Goal: Transaction & Acquisition: Purchase product/service

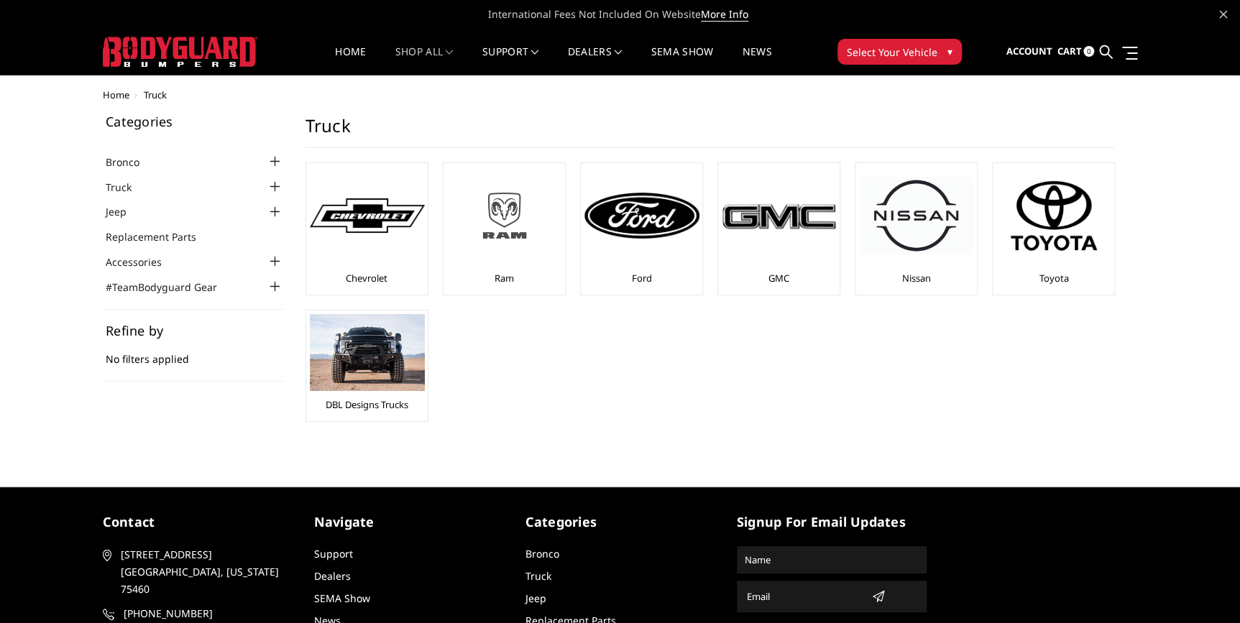
click at [510, 243] on img at bounding box center [504, 215] width 115 height 65
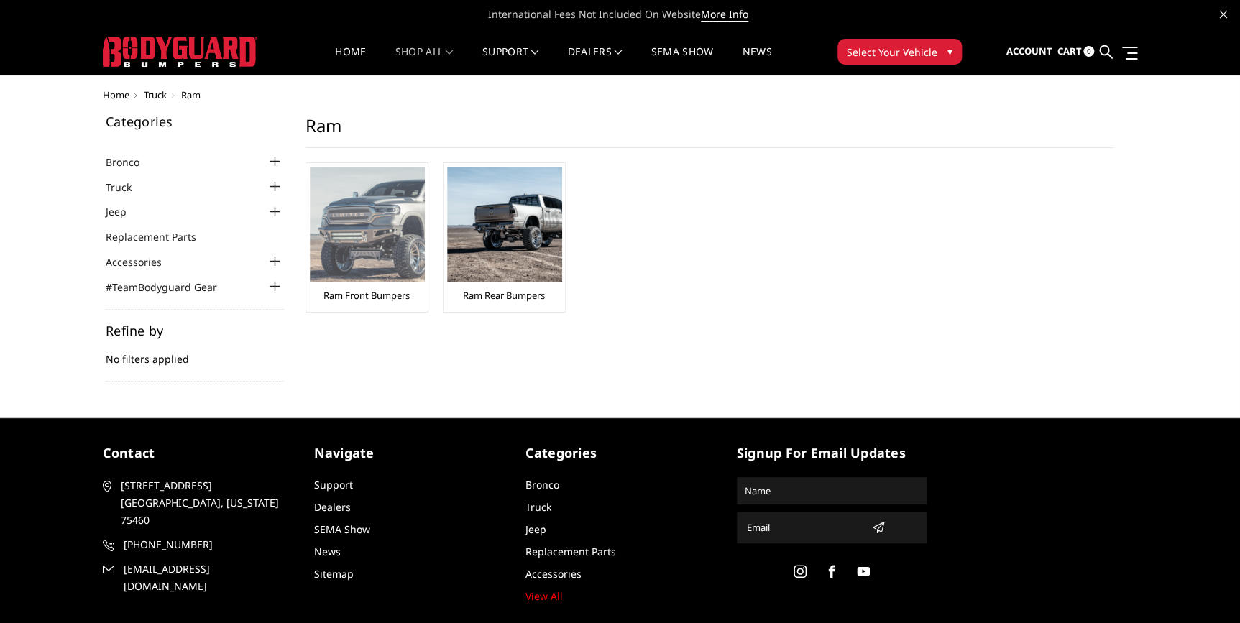
click at [362, 295] on link "Ram Front Bumpers" at bounding box center [366, 295] width 86 height 13
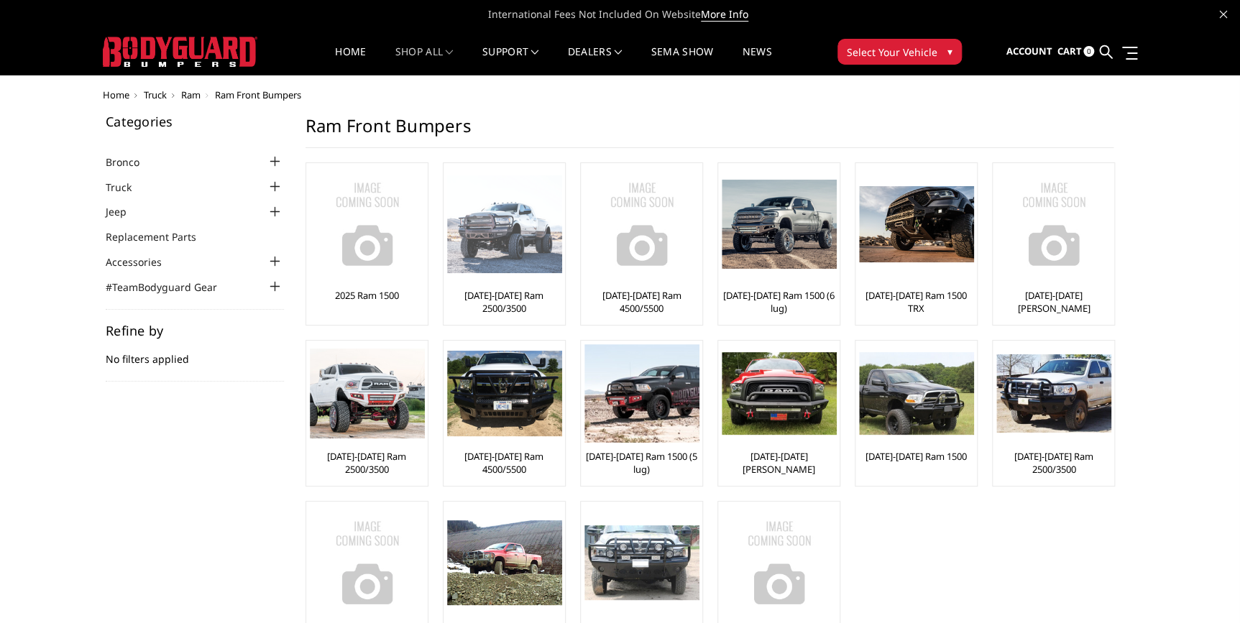
click at [499, 302] on link "[DATE]-[DATE] Ram 2500/3500" at bounding box center [504, 302] width 114 height 26
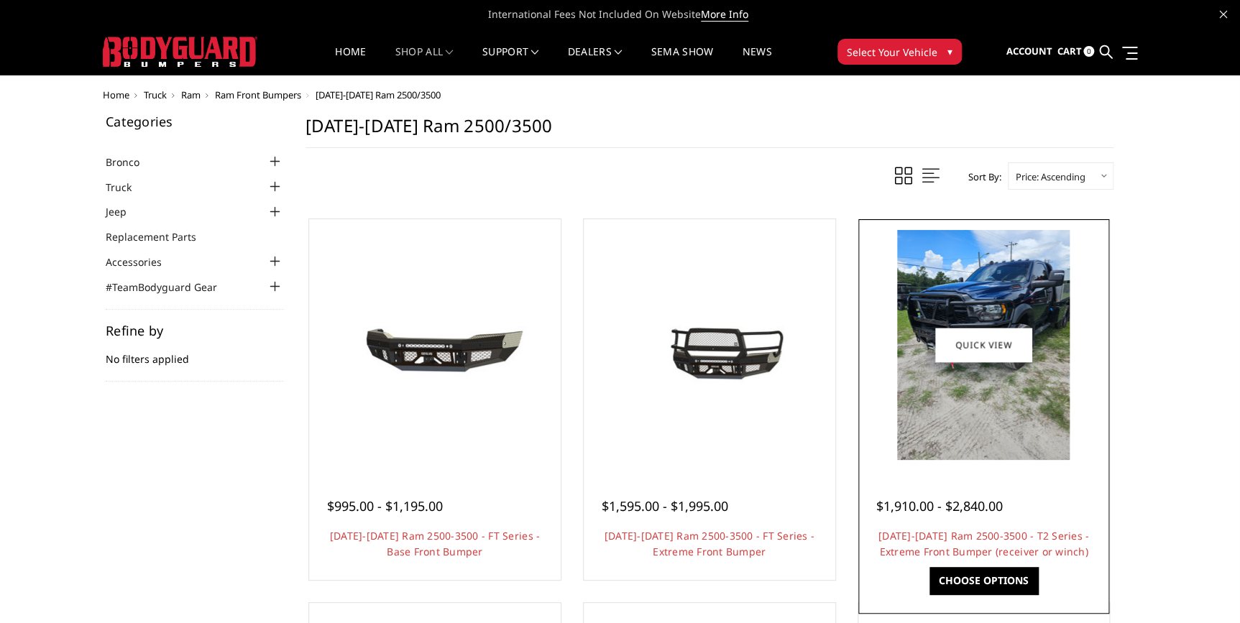
click at [956, 385] on img at bounding box center [983, 345] width 172 height 230
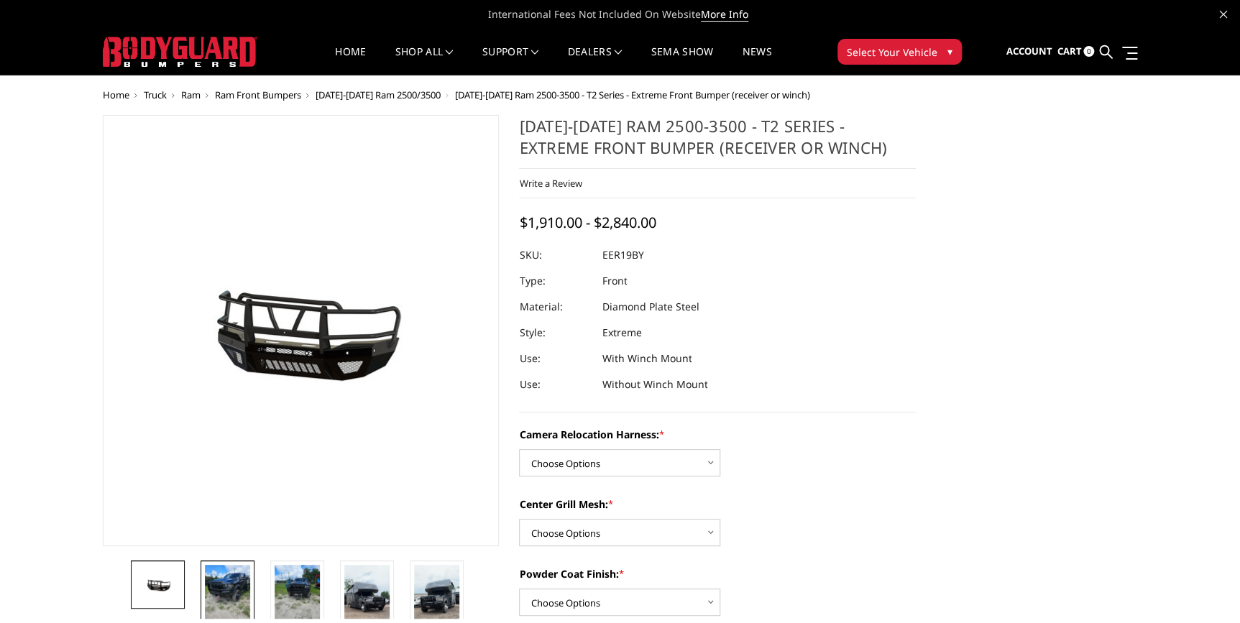
click at [242, 593] on img at bounding box center [227, 595] width 45 height 60
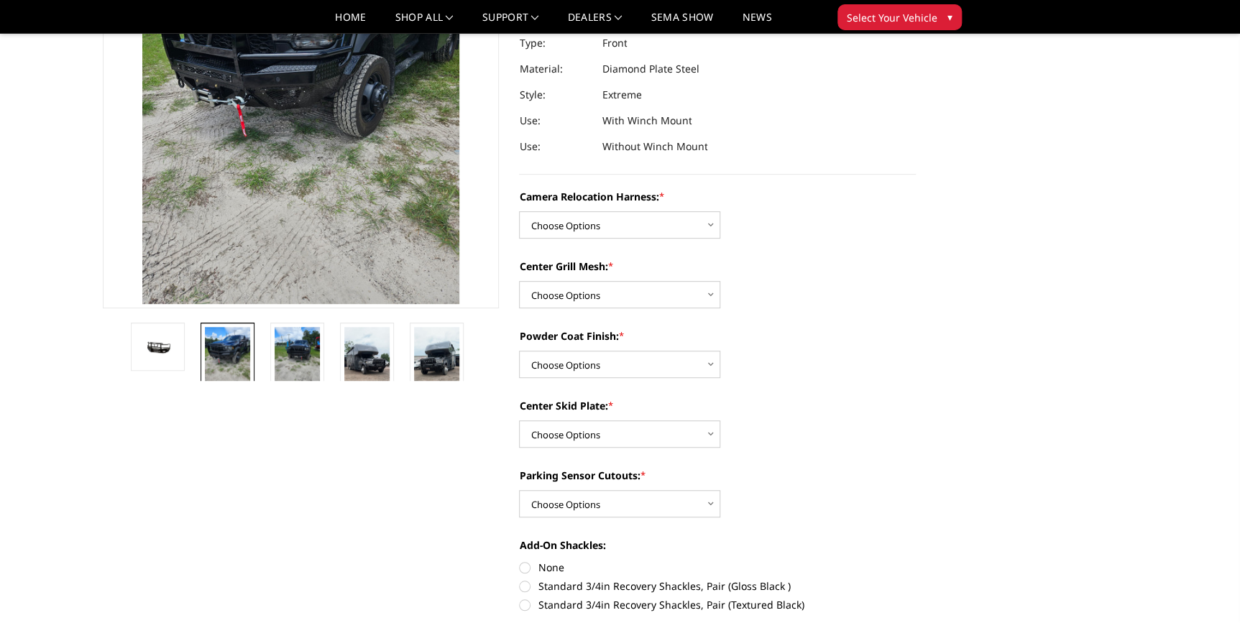
scroll to position [261, 0]
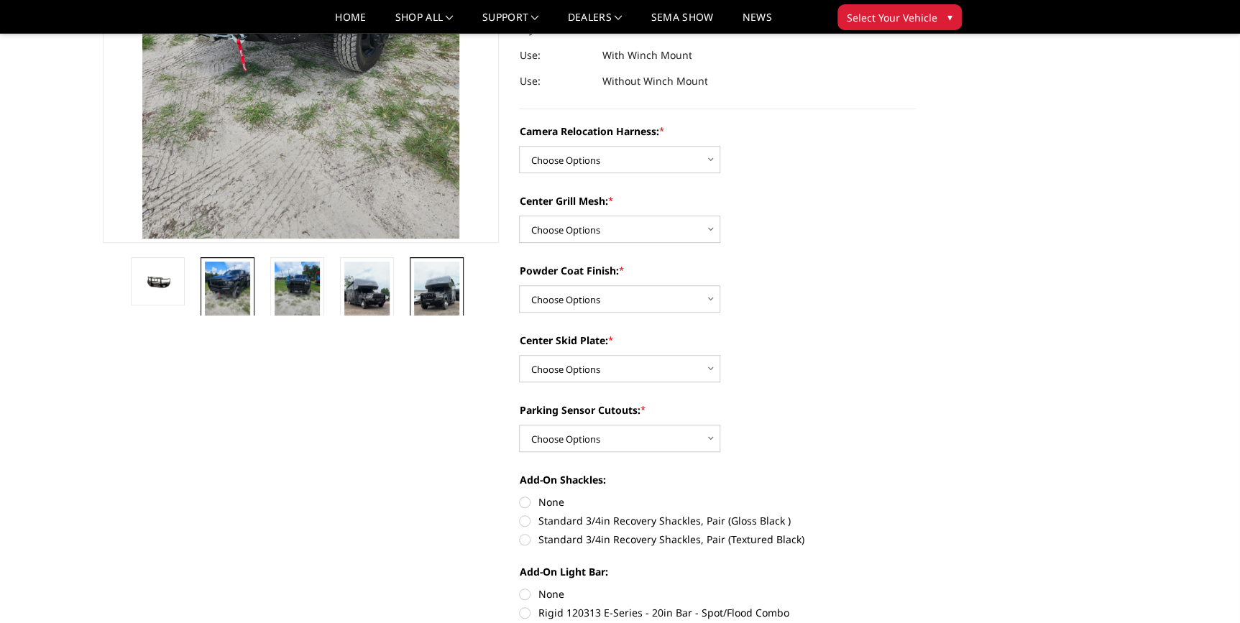
click at [437, 288] on img at bounding box center [436, 302] width 45 height 80
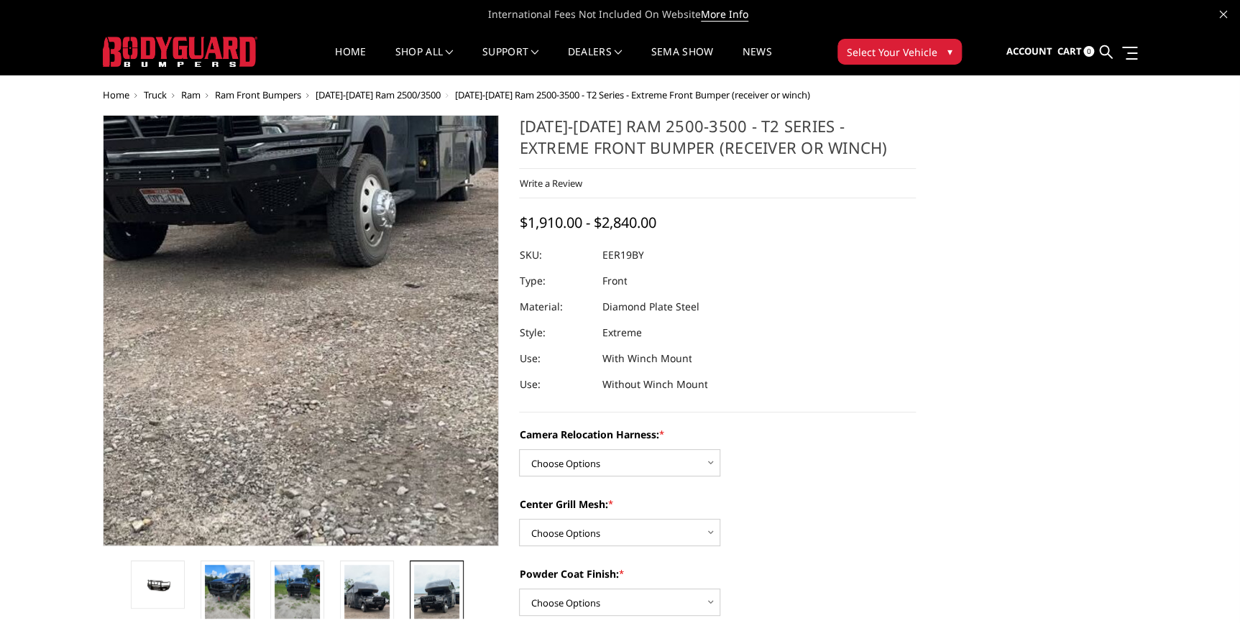
scroll to position [0, 0]
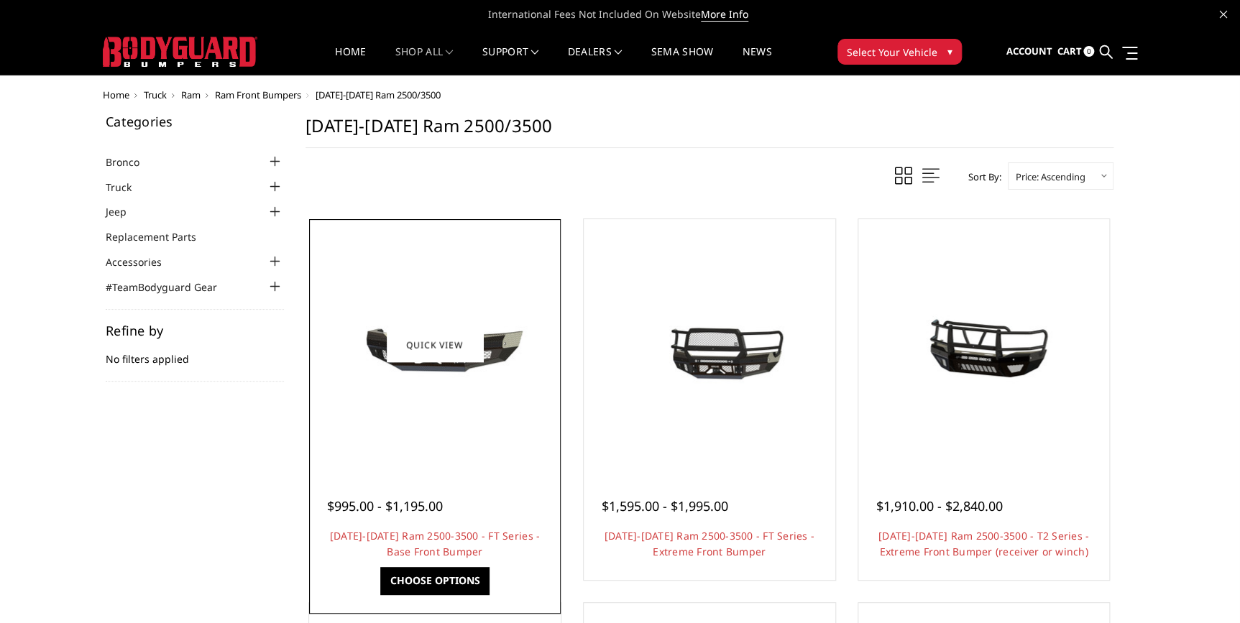
click at [429, 407] on div at bounding box center [435, 345] width 244 height 244
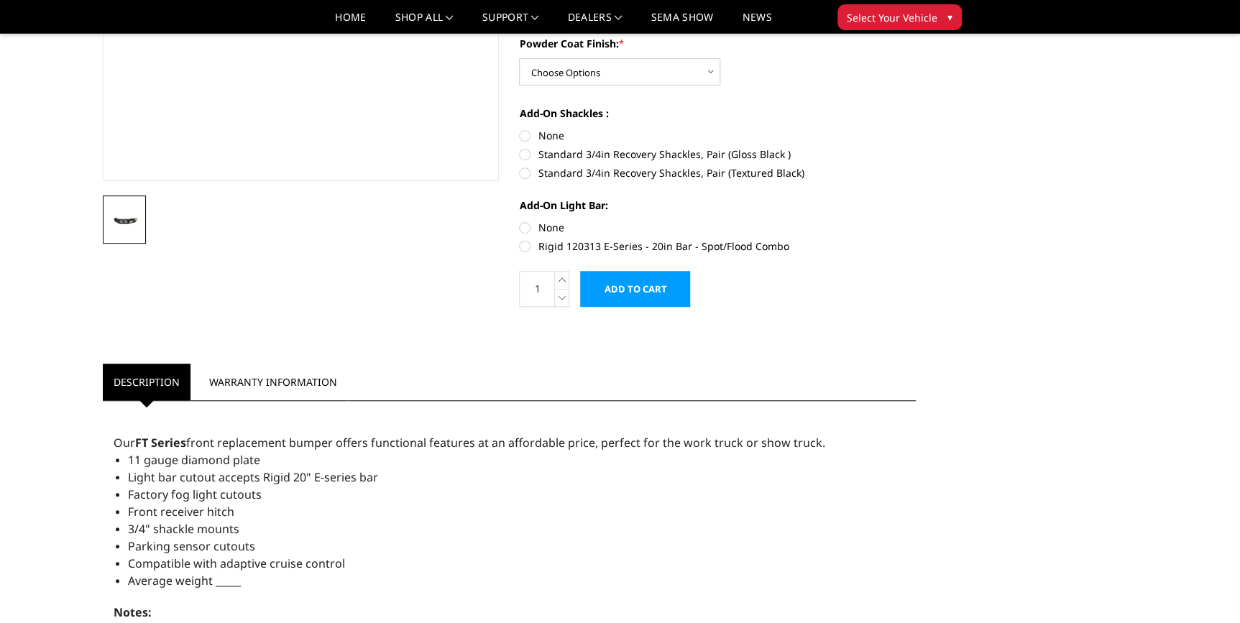
scroll to position [326, 0]
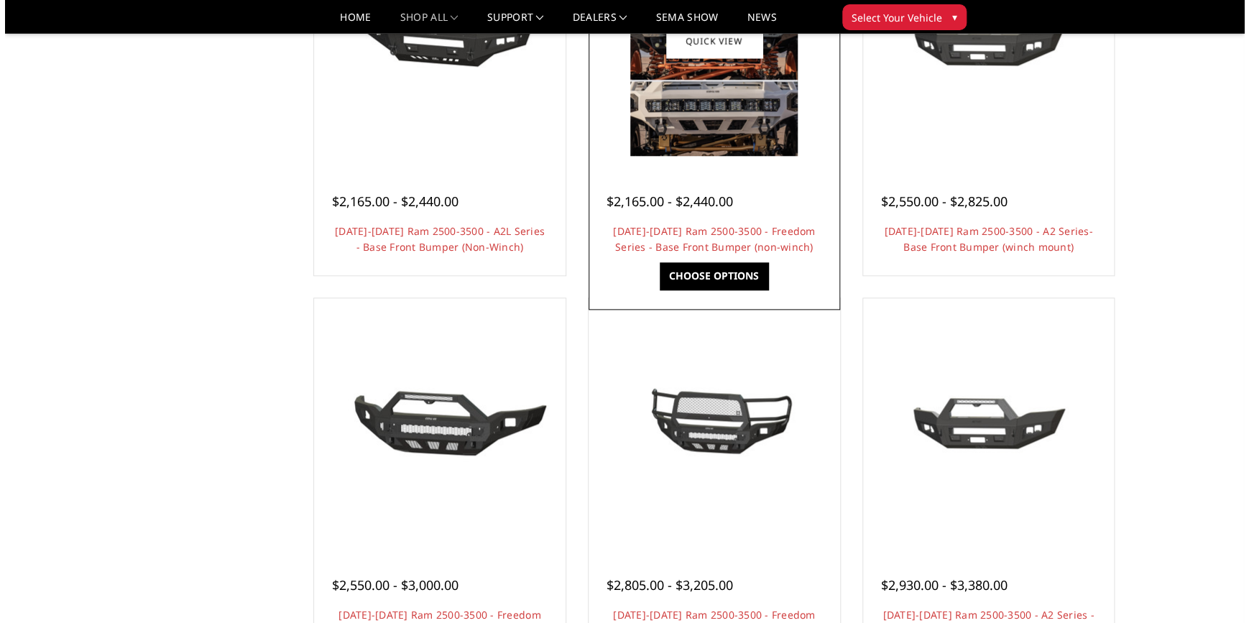
scroll to position [653, 0]
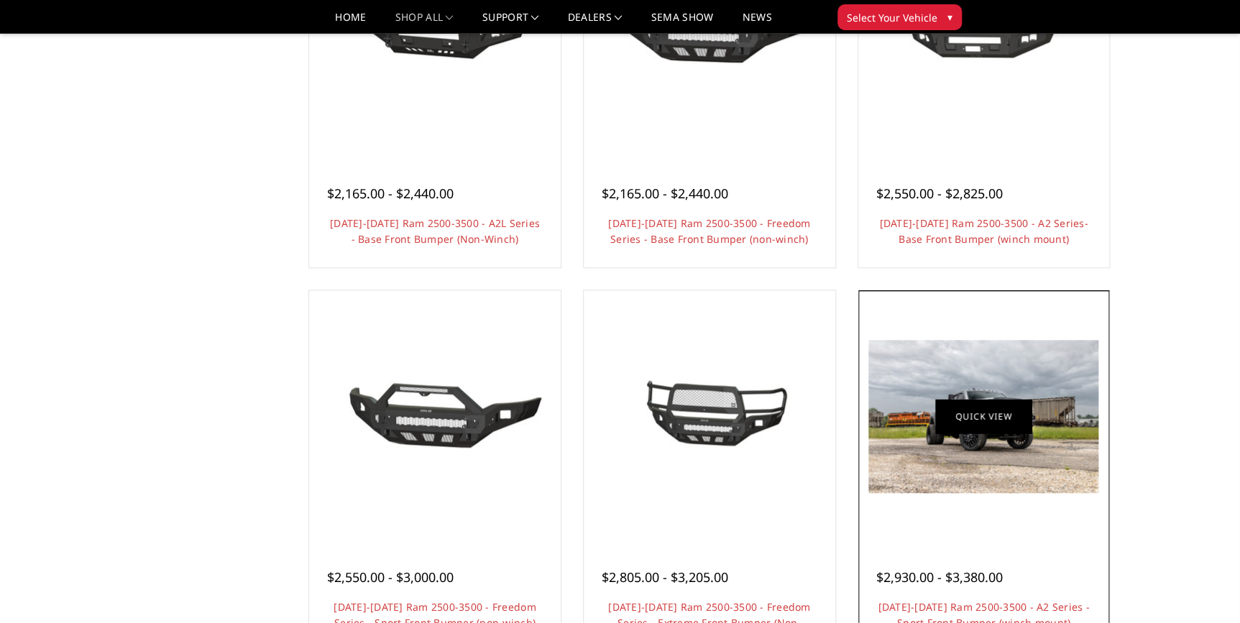
click at [977, 416] on link "Quick view" at bounding box center [983, 417] width 96 height 34
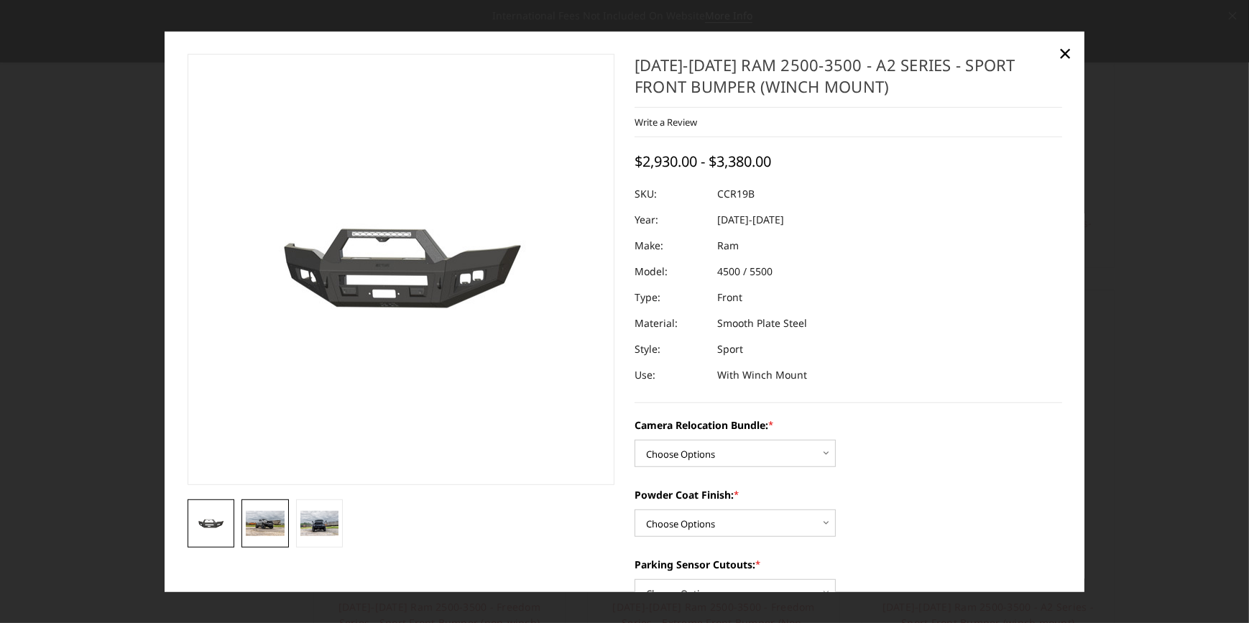
click at [262, 524] on img at bounding box center [265, 523] width 39 height 26
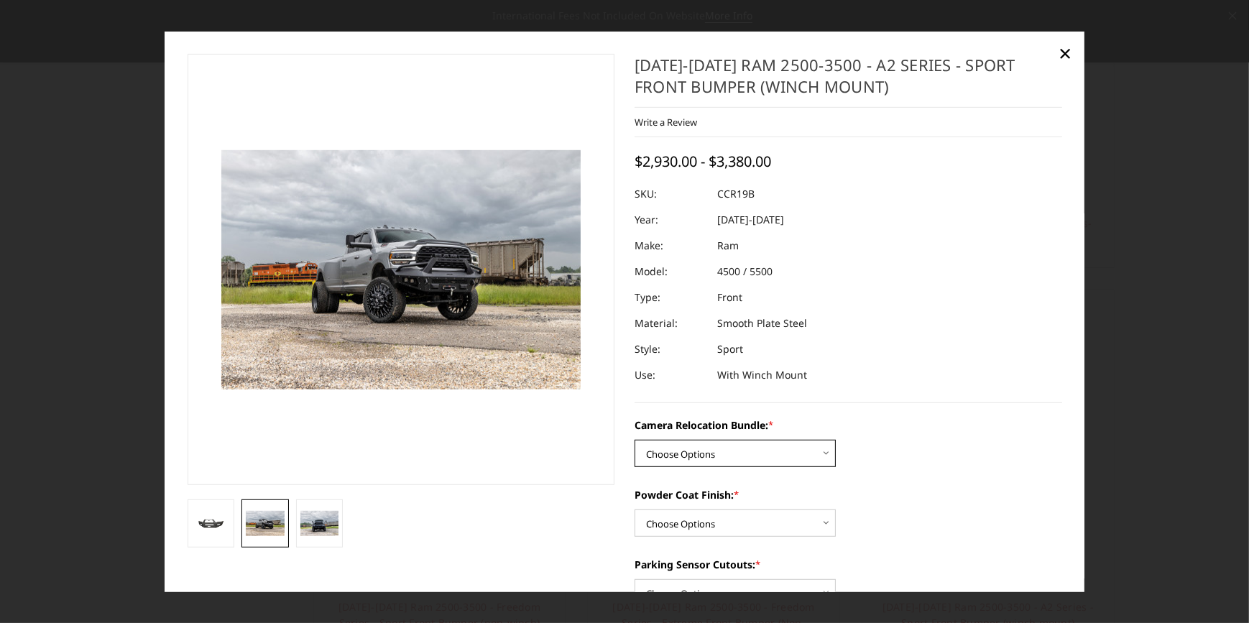
click at [818, 457] on select "Choose Options WITHOUT Camera Relocation Bundle WITH Camera Relocation Bundle" at bounding box center [735, 453] width 201 height 27
select select "2602"
click at [635, 441] on select "Choose Options WITHOUT Camera Relocation Bundle WITH Camera Relocation Bundle" at bounding box center [735, 453] width 201 height 27
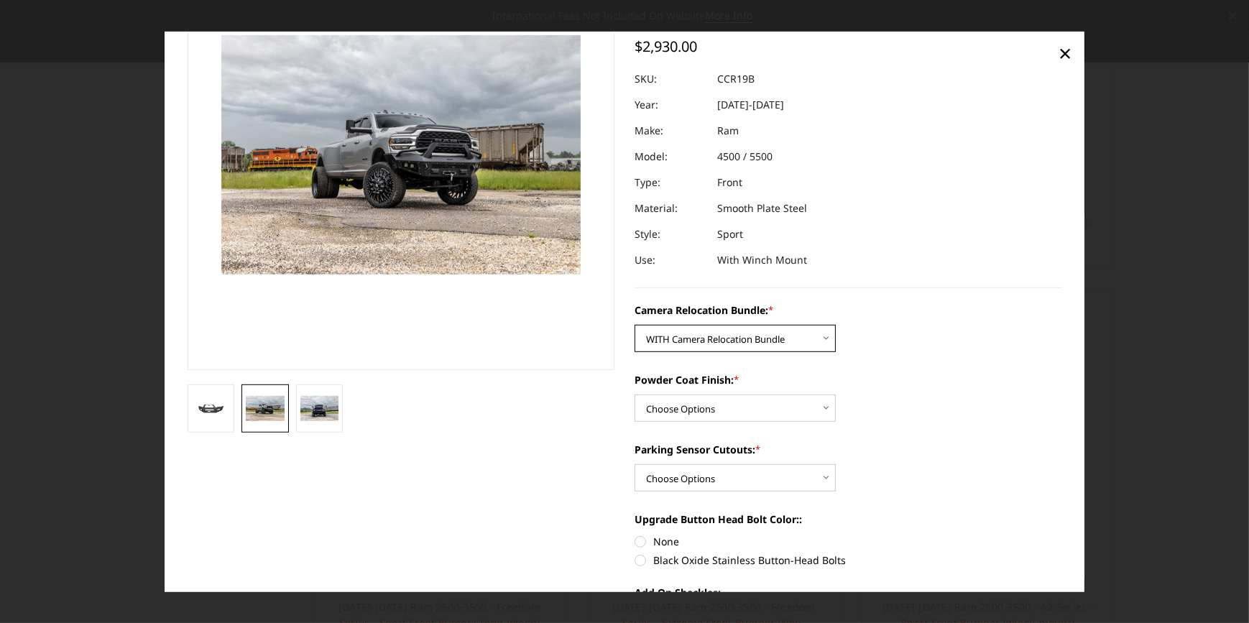
scroll to position [65, 0]
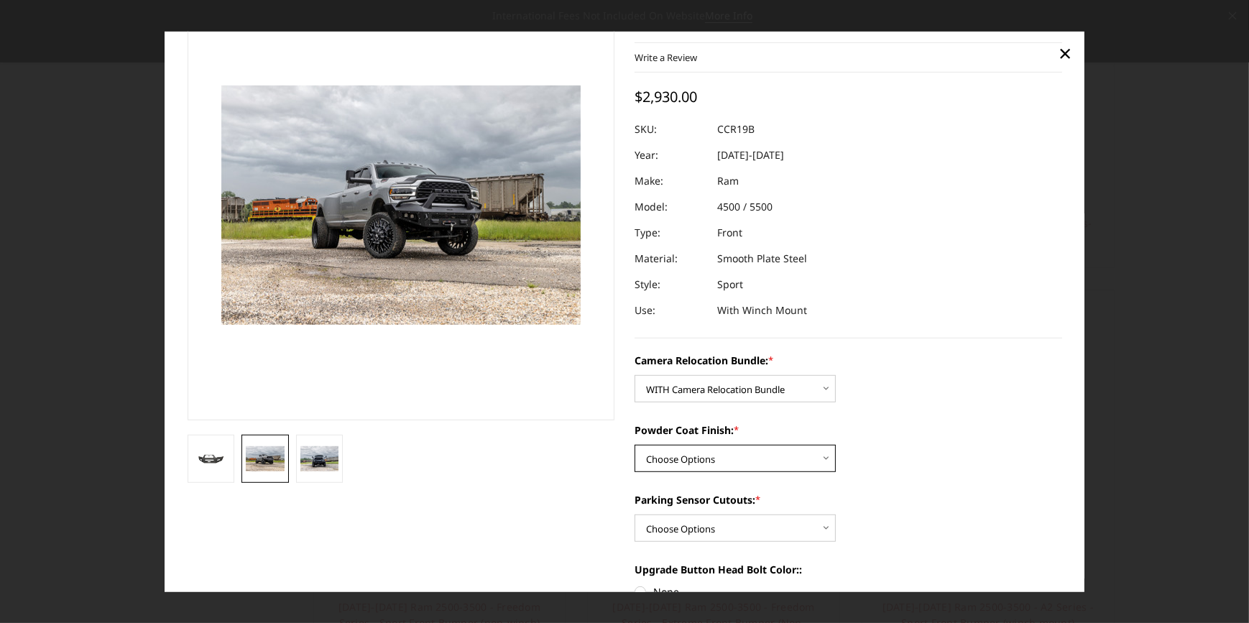
click at [815, 459] on select "Choose Options Textured Black Powder Coat Bare Metal" at bounding box center [735, 458] width 201 height 27
click at [635, 445] on select "Choose Options Textured Black Powder Coat Bare Metal" at bounding box center [735, 458] width 201 height 27
drag, startPoint x: 737, startPoint y: 458, endPoint x: 721, endPoint y: 474, distance: 23.4
click at [737, 457] on select "Choose Options Textured Black Powder Coat Bare Metal" at bounding box center [735, 458] width 201 height 27
select select "2601"
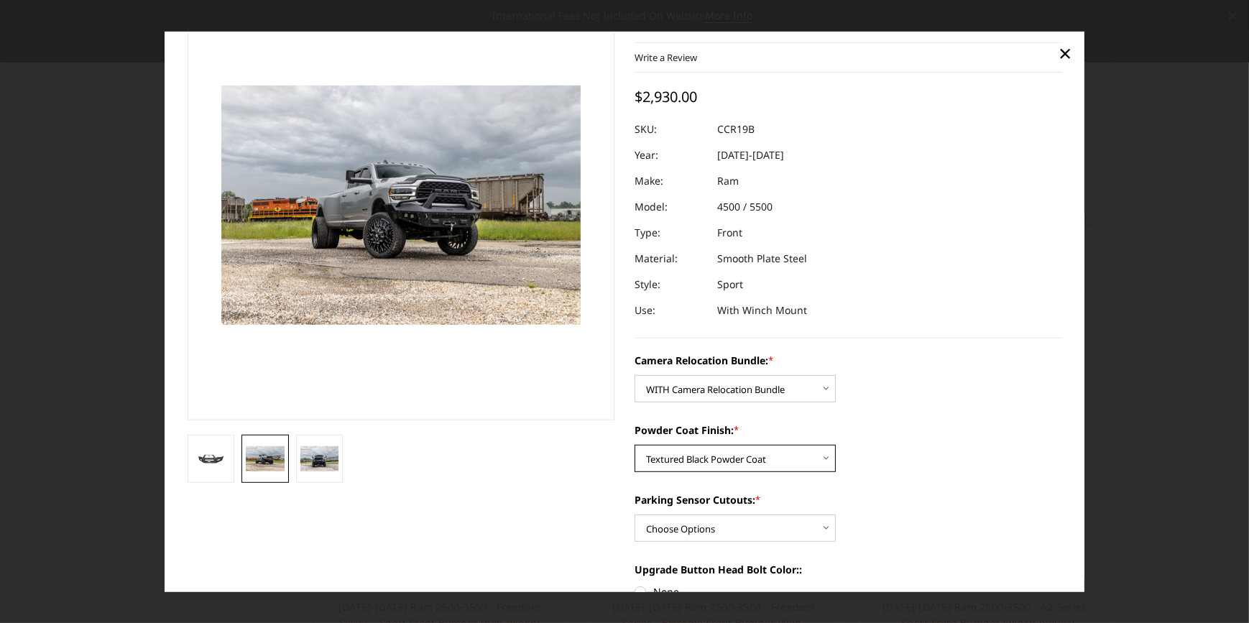
click at [635, 445] on select "Choose Options Textured Black Powder Coat Bare Metal" at bounding box center [735, 458] width 201 height 27
click at [739, 532] on select "Choose Options Yes - With Parking Sensor Cutouts No - Without Parking Sensor Cu…" at bounding box center [735, 528] width 201 height 27
select select "2599"
click at [635, 515] on select "Choose Options Yes - With Parking Sensor Cutouts No - Without Parking Sensor Cu…" at bounding box center [735, 528] width 201 height 27
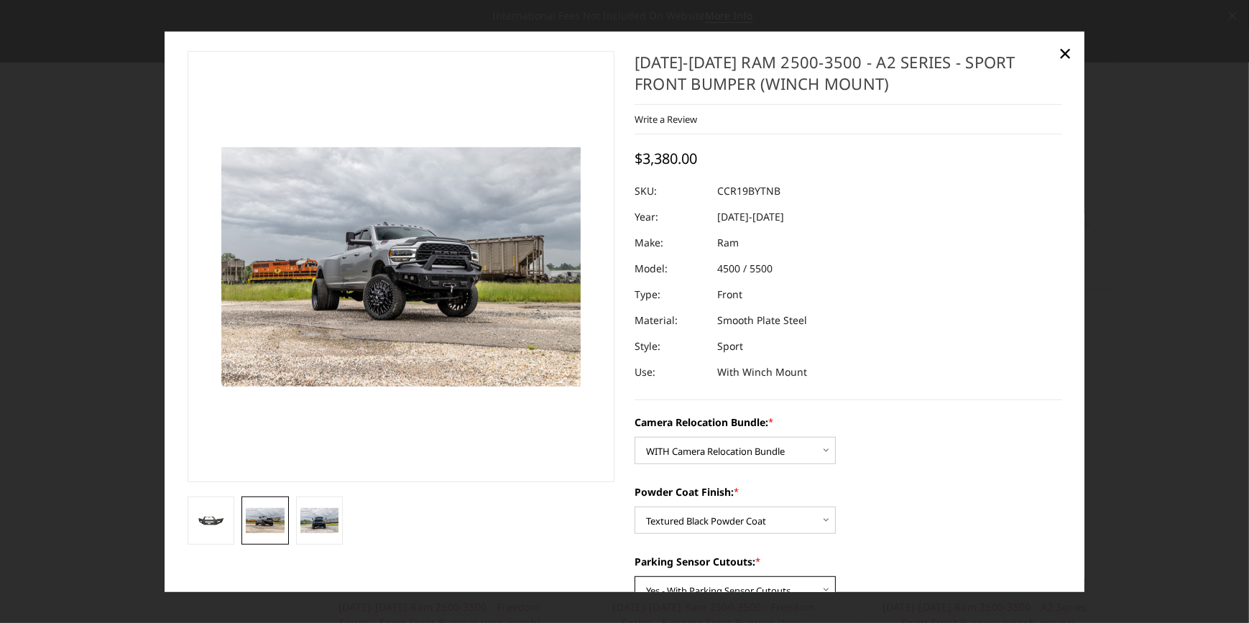
scroll to position [0, 0]
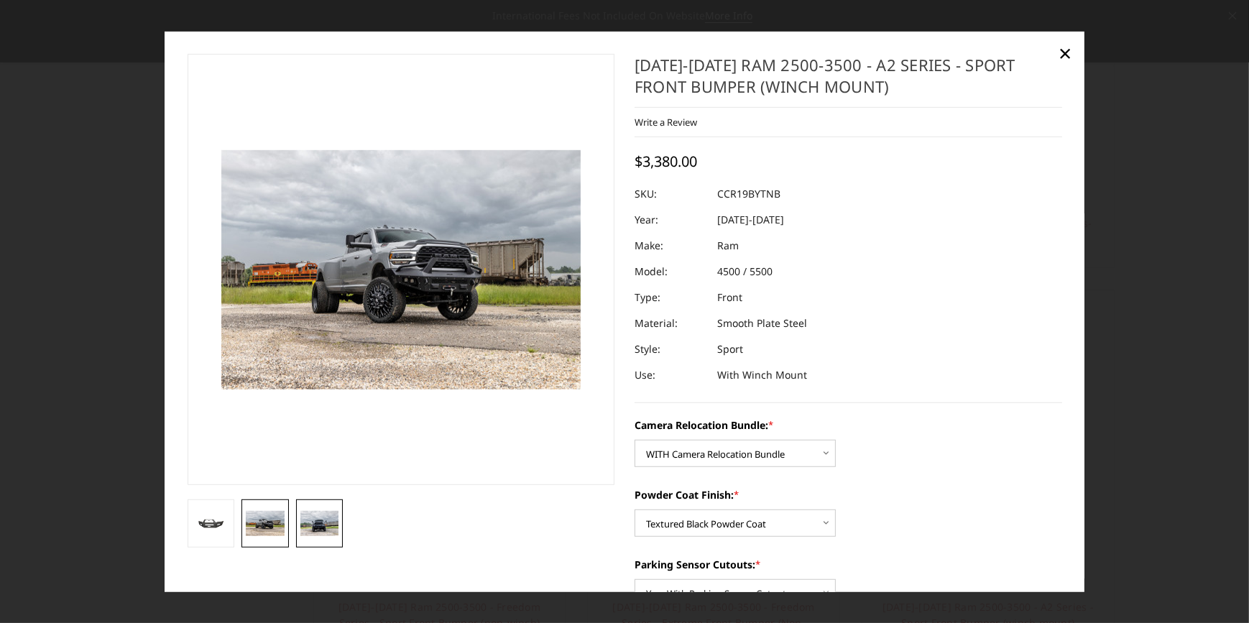
click at [323, 525] on img at bounding box center [319, 523] width 39 height 26
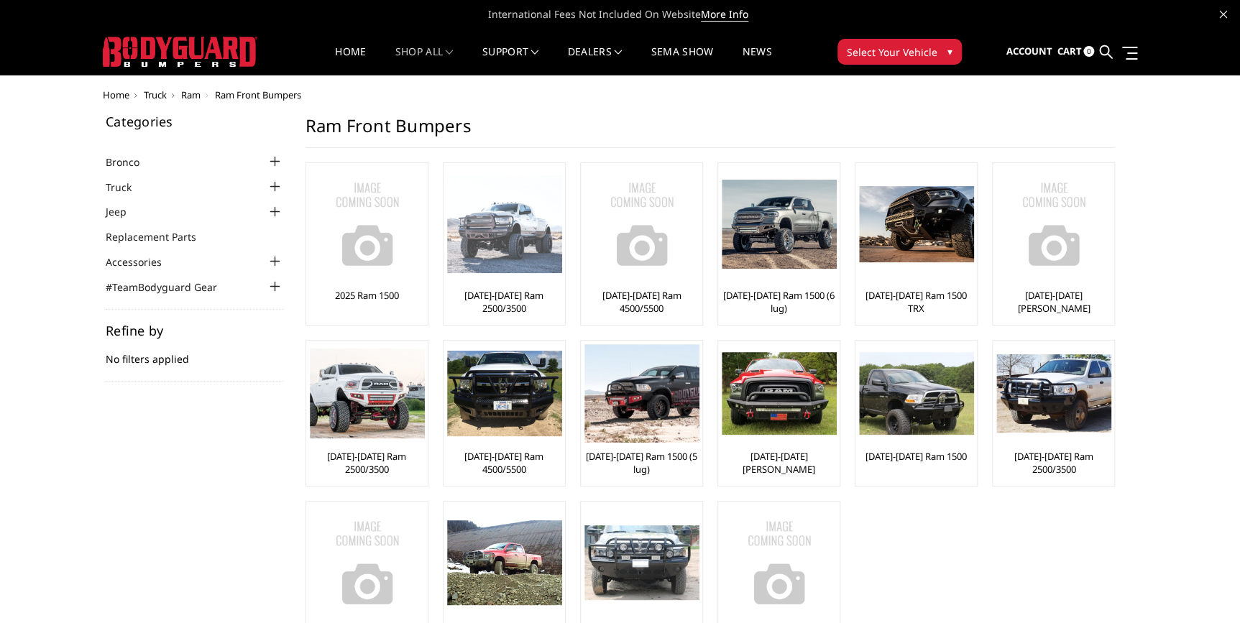
click at [499, 305] on link "[DATE]-[DATE] Ram 2500/3500" at bounding box center [504, 302] width 114 height 26
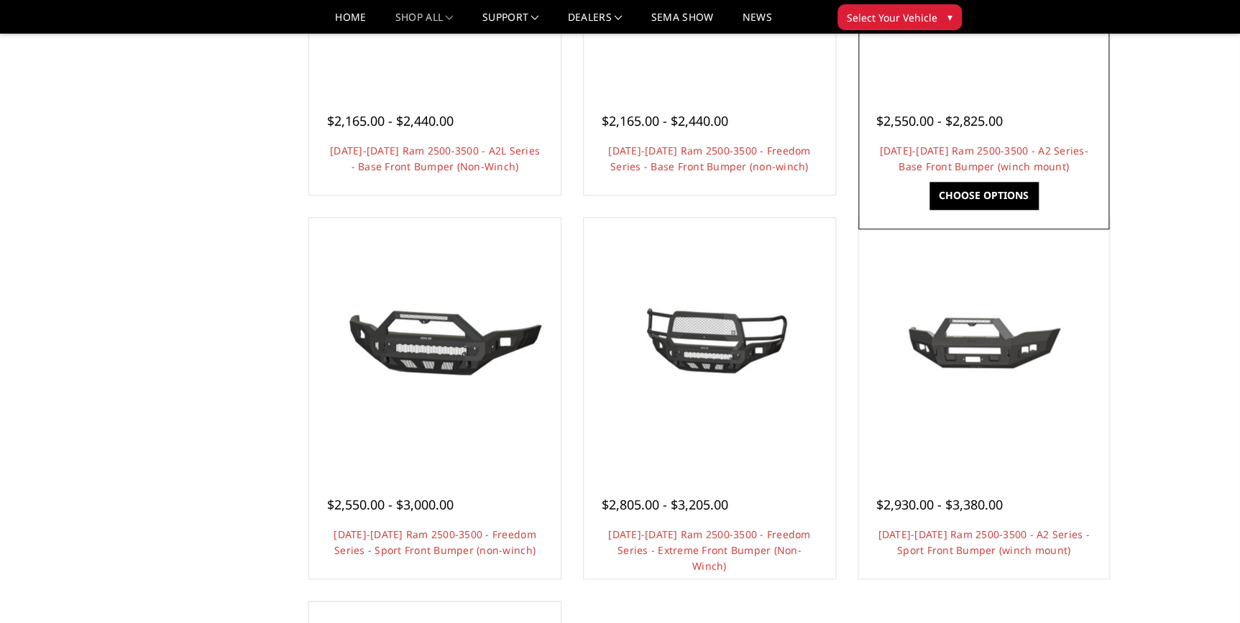
scroll to position [783, 0]
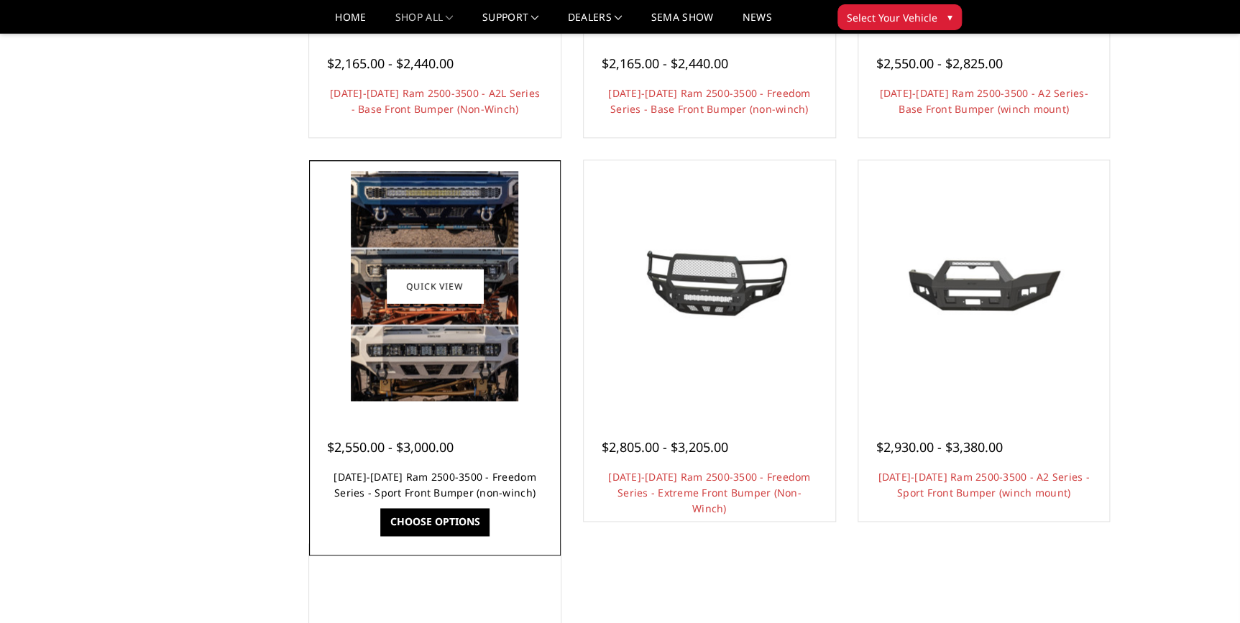
click at [402, 482] on link "[DATE]-[DATE] Ram 2500-3500 - Freedom Series - Sport Front Bumper (non-winch)" at bounding box center [434, 484] width 202 height 29
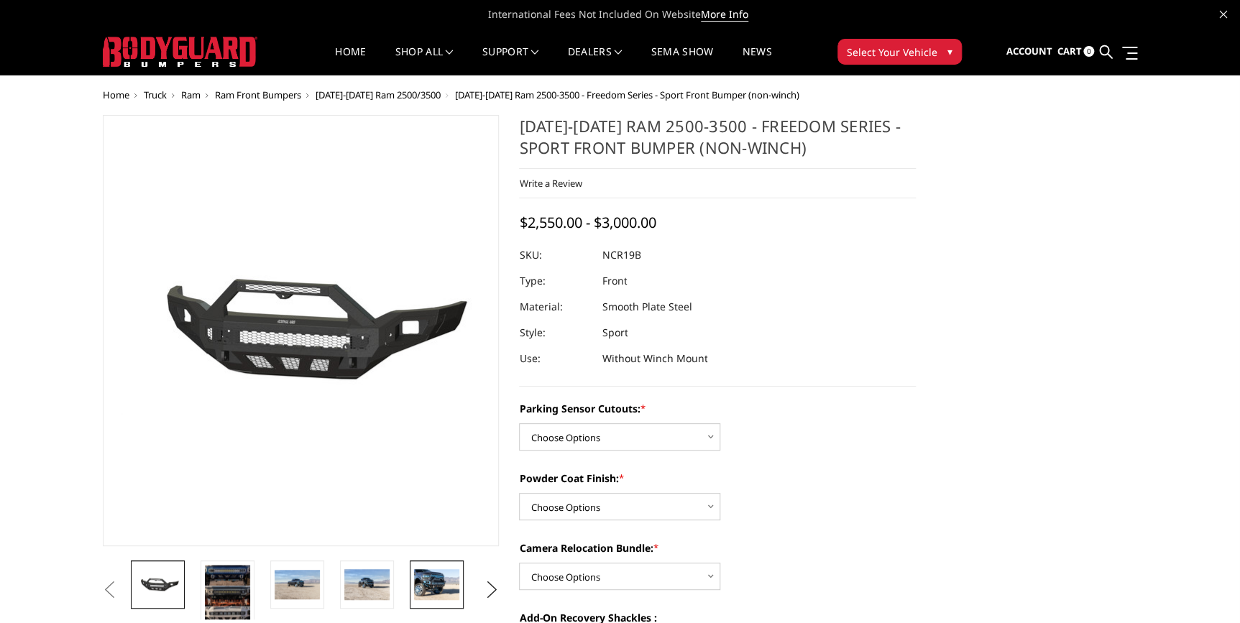
click at [435, 584] on img at bounding box center [436, 584] width 45 height 30
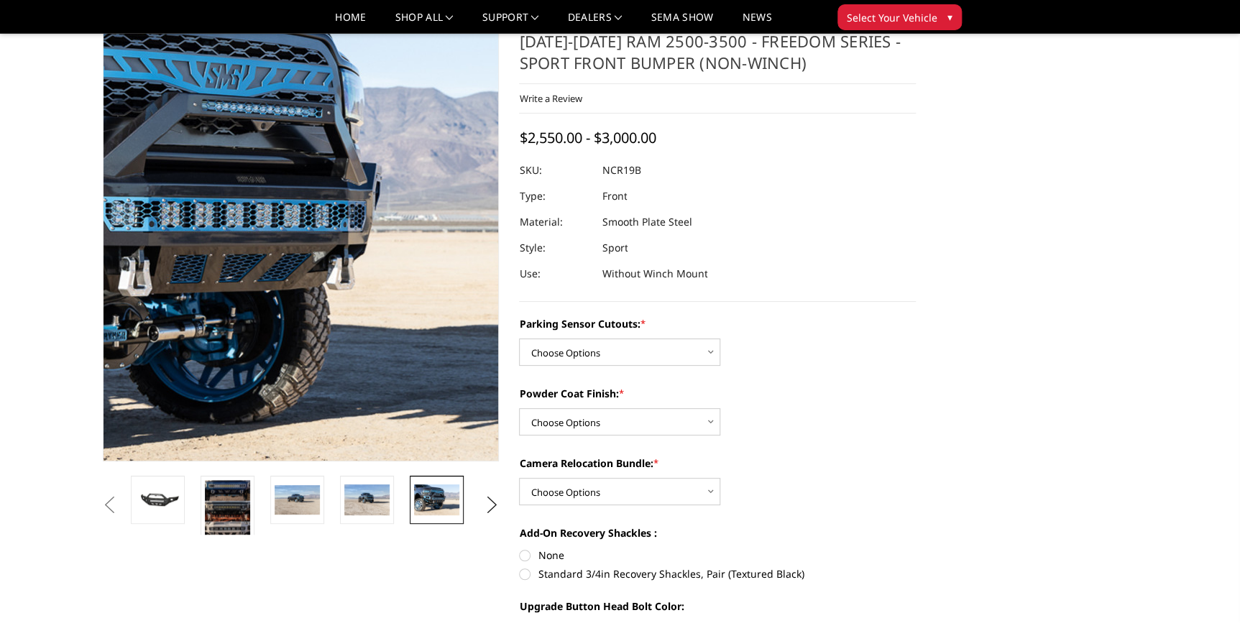
scroll to position [65, 0]
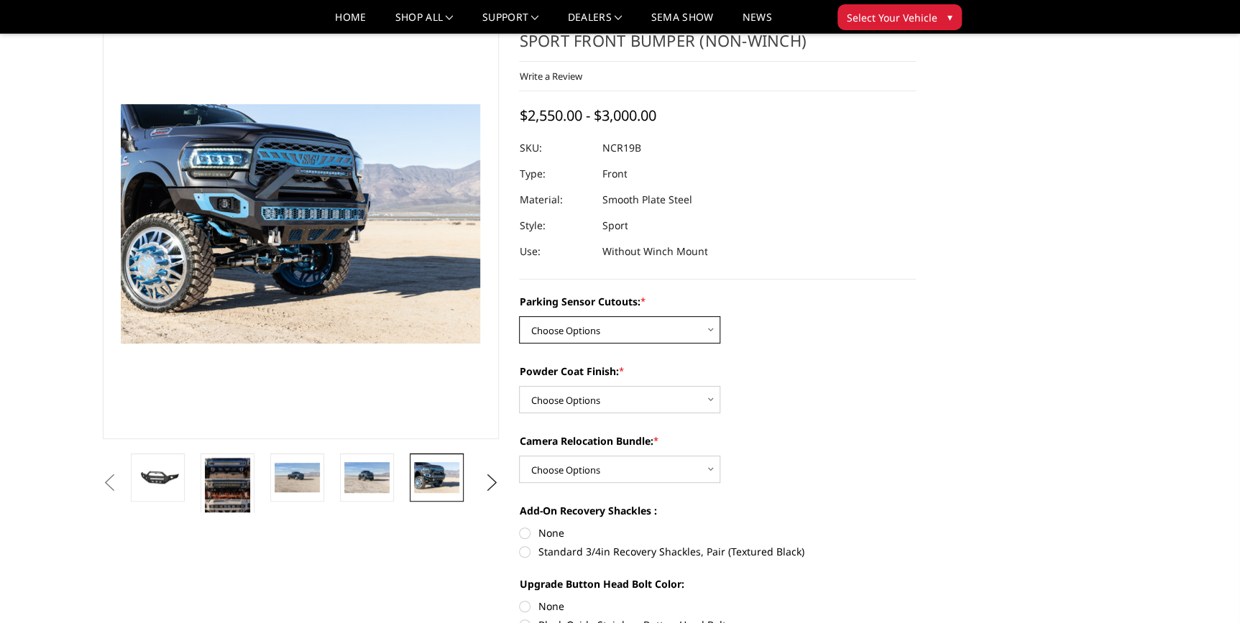
click at [704, 329] on select "Choose Options No - Without Parking Sensor Cutouts Yes - With Parking Sensor Cu…" at bounding box center [619, 329] width 201 height 27
select select "2713"
click at [519, 316] on select "Choose Options No - Without Parking Sensor Cutouts Yes - With Parking Sensor Cu…" at bounding box center [619, 329] width 201 height 27
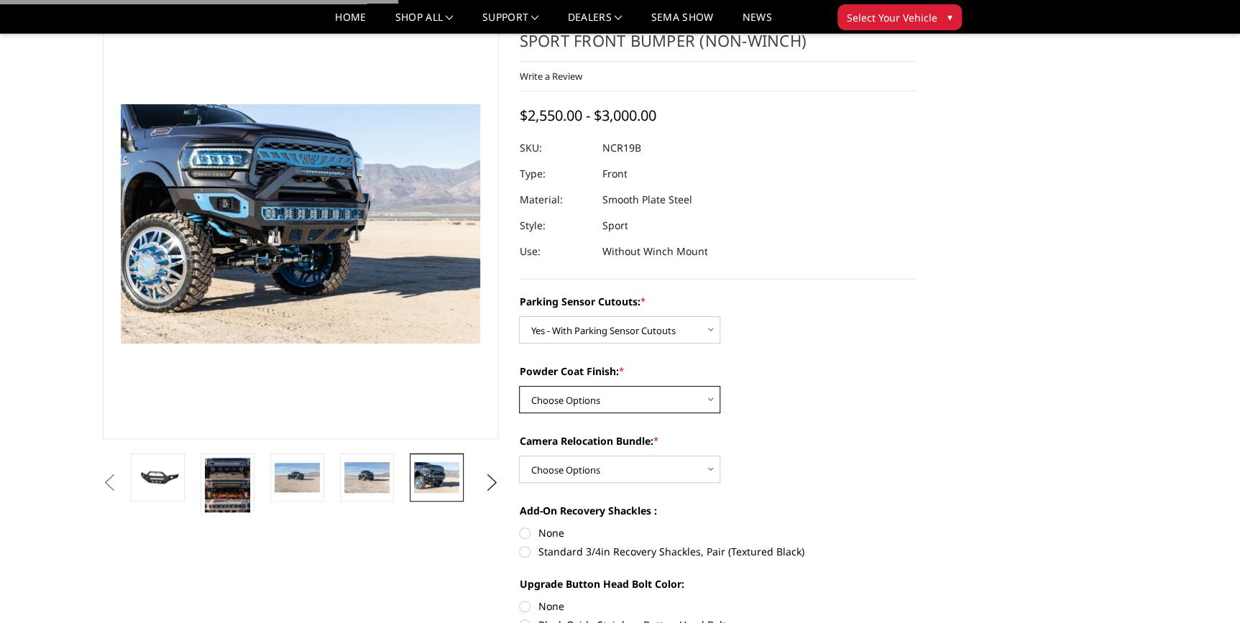
click at [606, 405] on select "Choose Options Bare Metal Texture Black Powder Coat" at bounding box center [619, 399] width 201 height 27
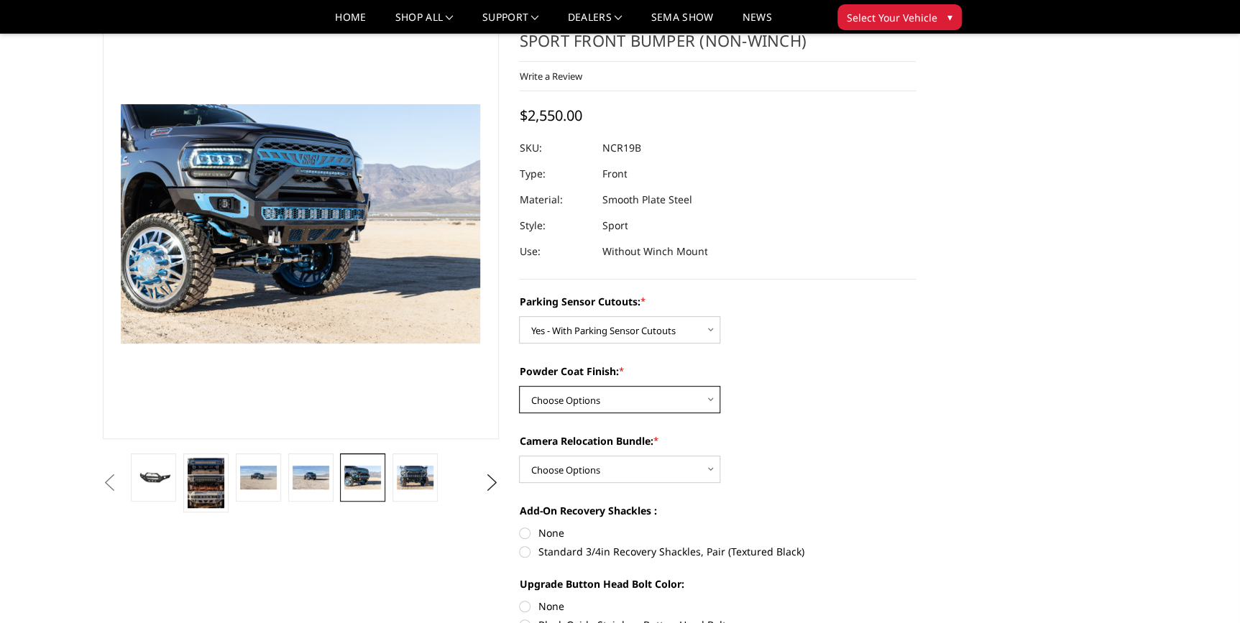
select select "2714"
click at [519, 386] on select "Choose Options Bare Metal Texture Black Powder Coat" at bounding box center [619, 399] width 201 height 27
click at [613, 472] on select "Choose Options WITH Camera Relocation Bundle WITHOUT Camera Relocation Bundle" at bounding box center [619, 469] width 201 height 27
select select "2717"
click at [519, 456] on select "Choose Options WITH Camera Relocation Bundle WITHOUT Camera Relocation Bundle" at bounding box center [619, 469] width 201 height 27
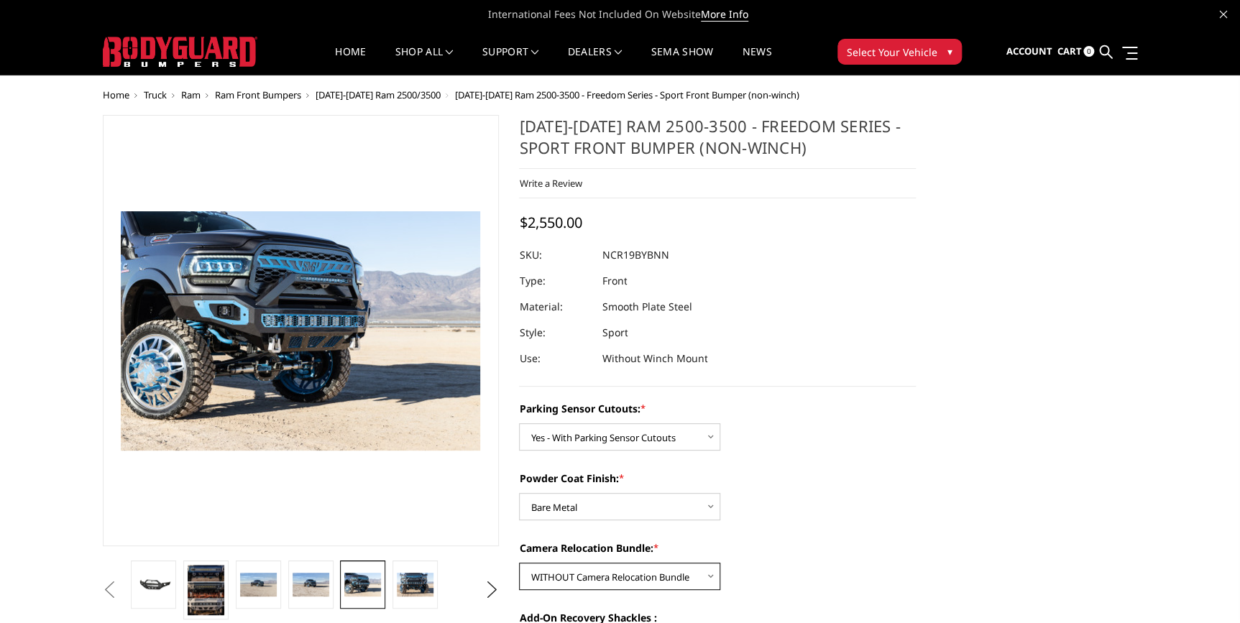
scroll to position [0, 0]
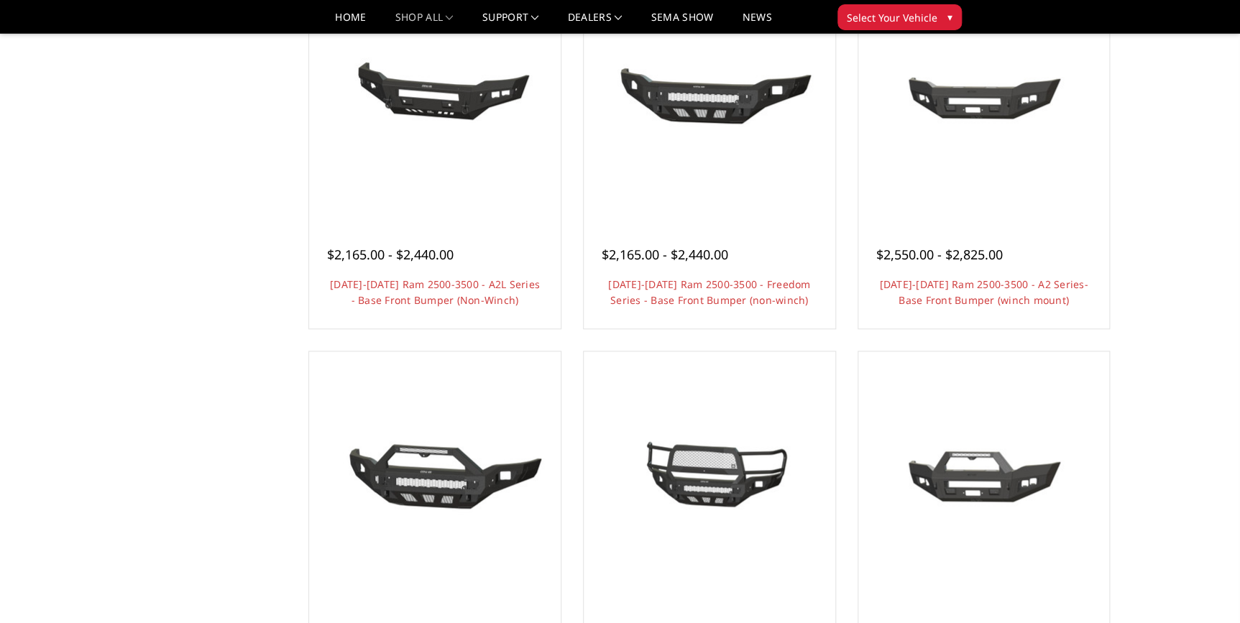
scroll to position [588, 0]
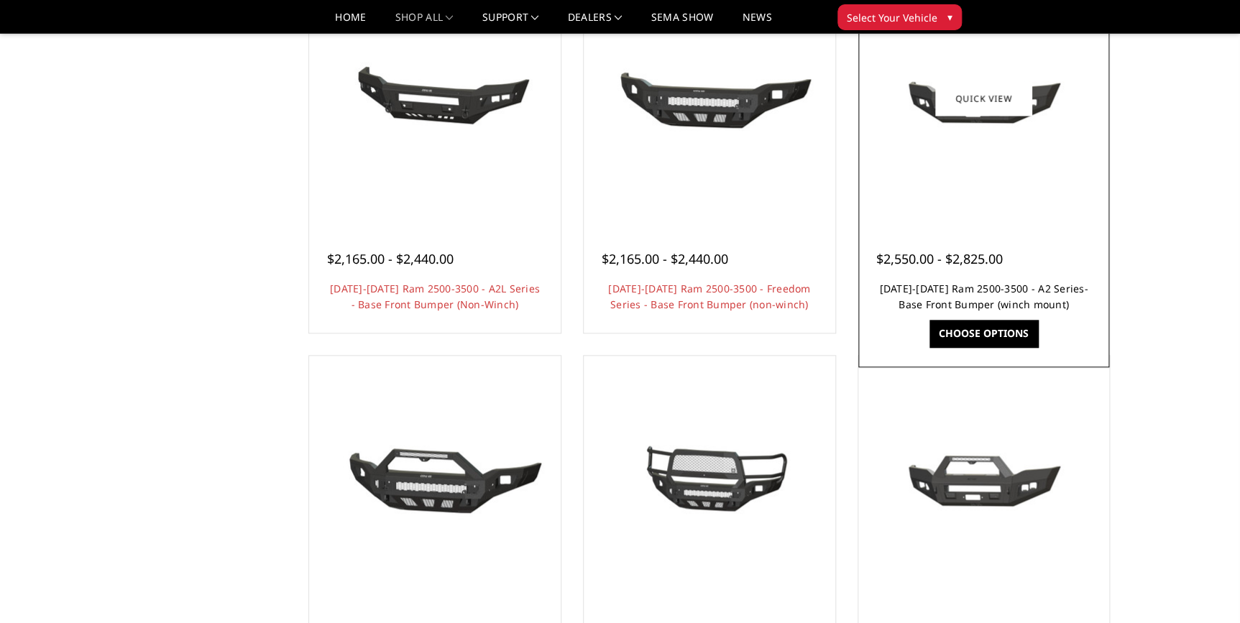
click at [926, 293] on link "[DATE]-[DATE] Ram 2500-3500 - A2 Series- Base Front Bumper (winch mount)" at bounding box center [983, 296] width 208 height 29
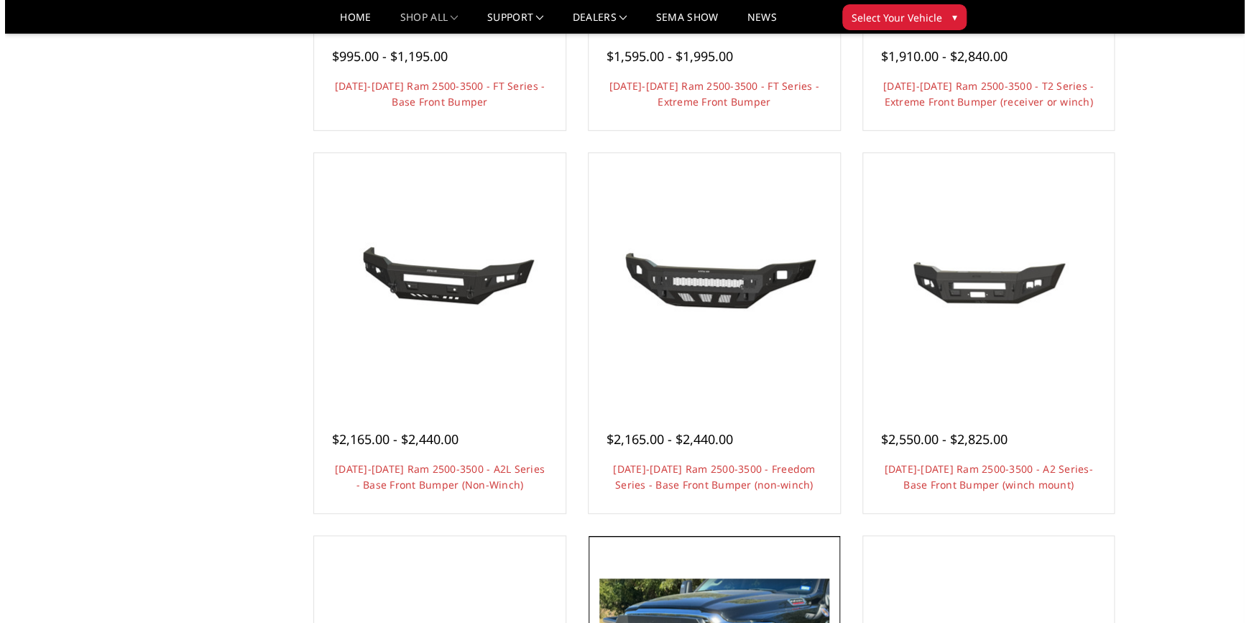
scroll to position [392, 0]
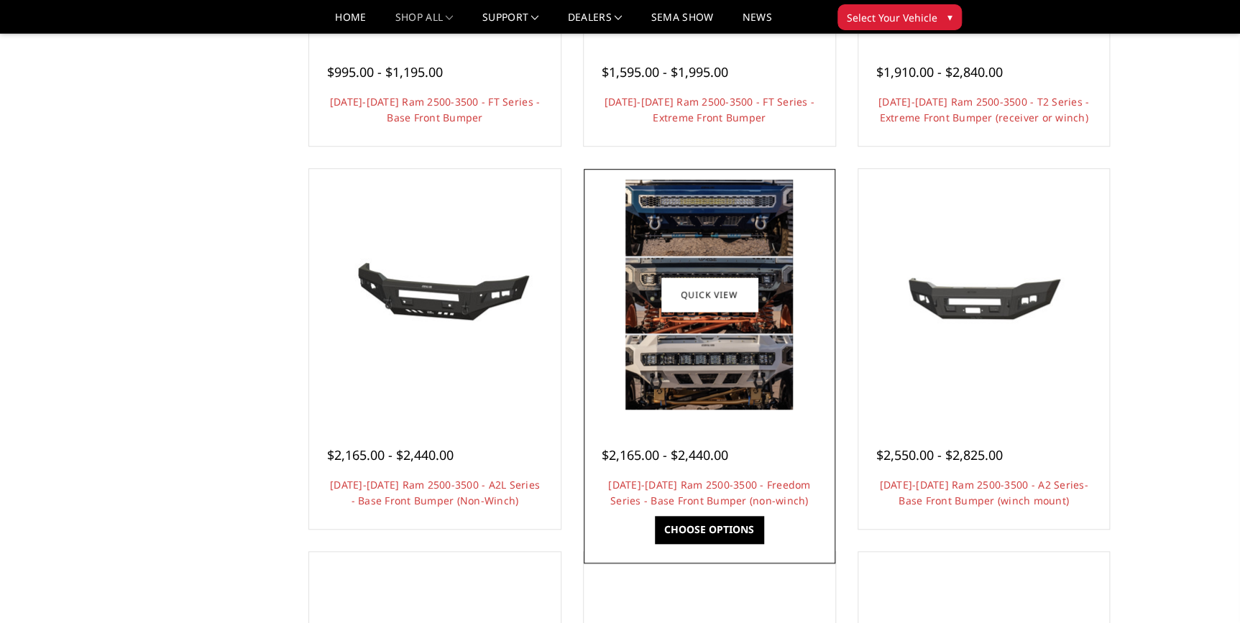
click at [705, 474] on div "$2,165.00 - $2,440.00 2019-2025 Ram 2500-3500 - Freedom Series - Base Front Bum…" at bounding box center [709, 470] width 244 height 109
click at [700, 285] on link "Quick view" at bounding box center [709, 294] width 96 height 34
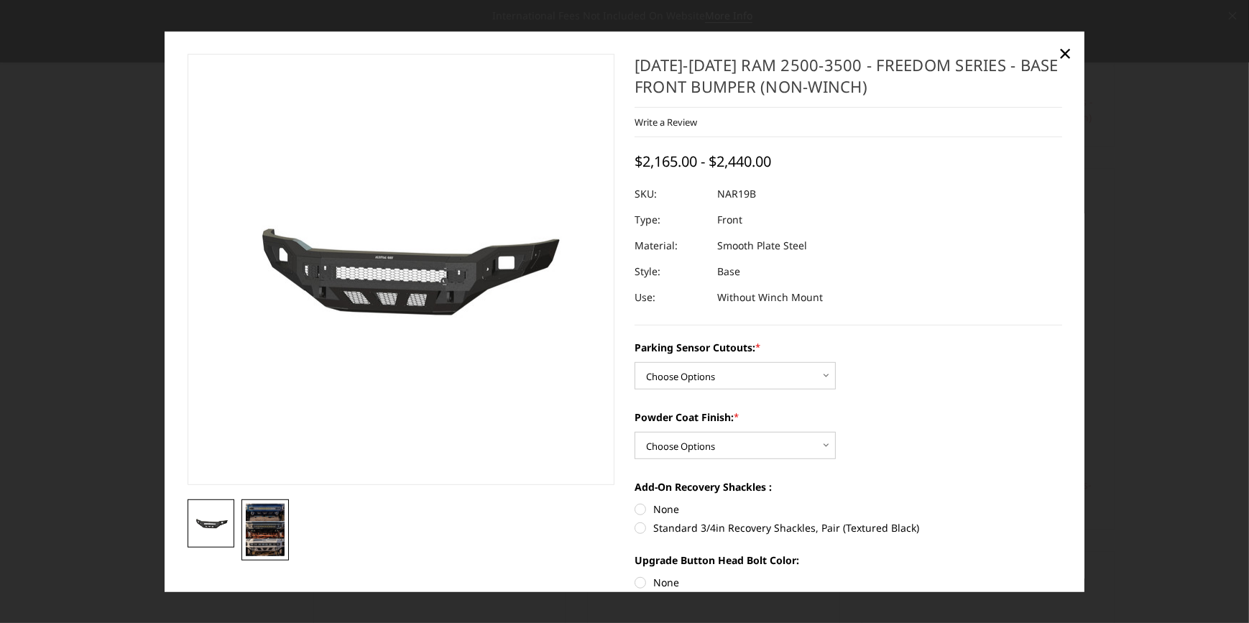
click at [264, 533] on img at bounding box center [265, 530] width 39 height 52
